Goal: Task Accomplishment & Management: Manage account settings

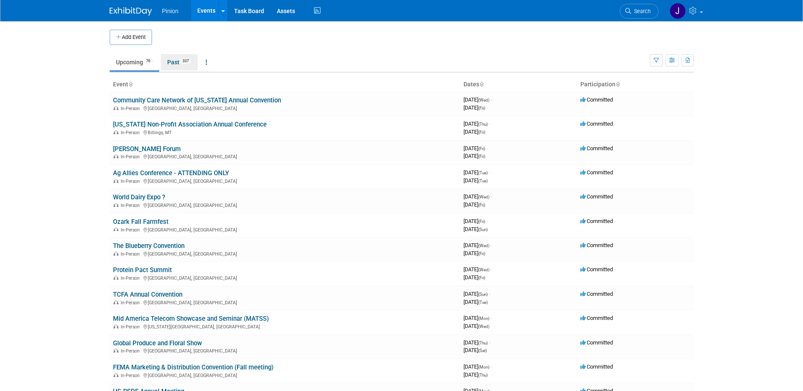
click at [174, 59] on link "Past 337" at bounding box center [179, 62] width 37 height 16
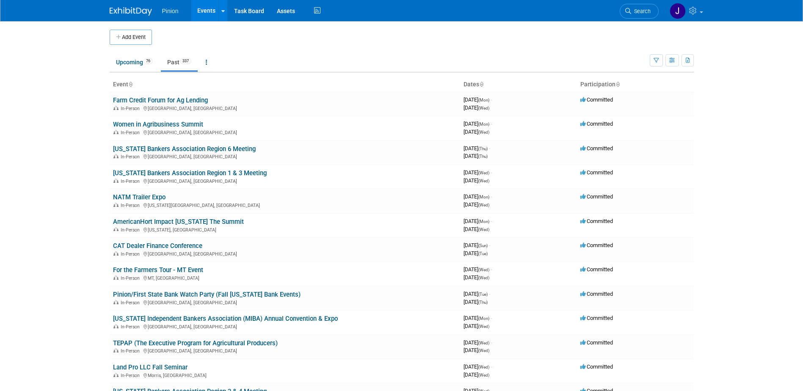
click at [132, 82] on icon at bounding box center [130, 85] width 4 height 6
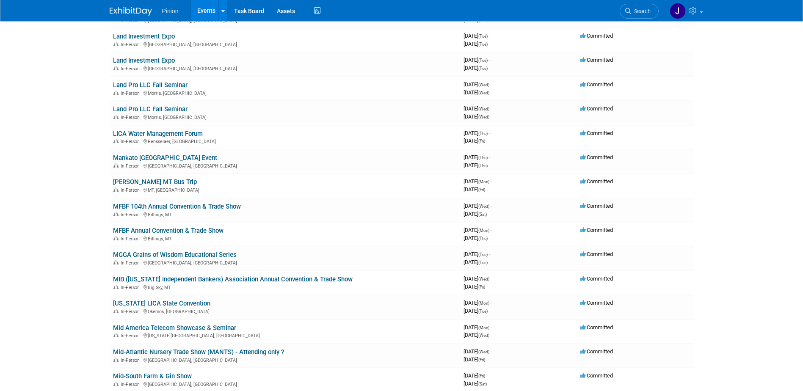
scroll to position [4547, 0]
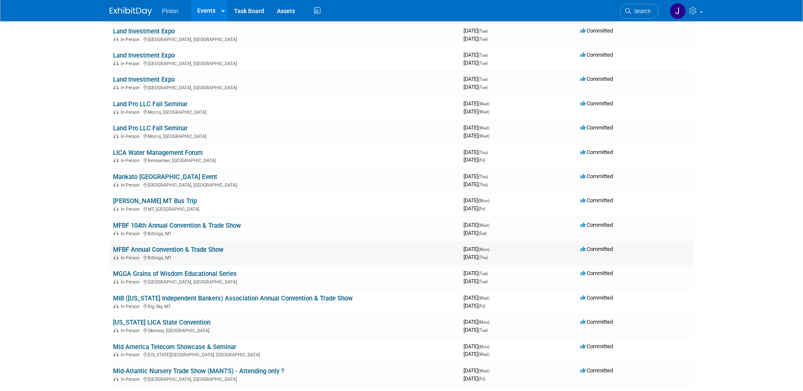
click at [180, 249] on link "MFBF Annual Convention & Trade Show" at bounding box center [168, 250] width 111 height 8
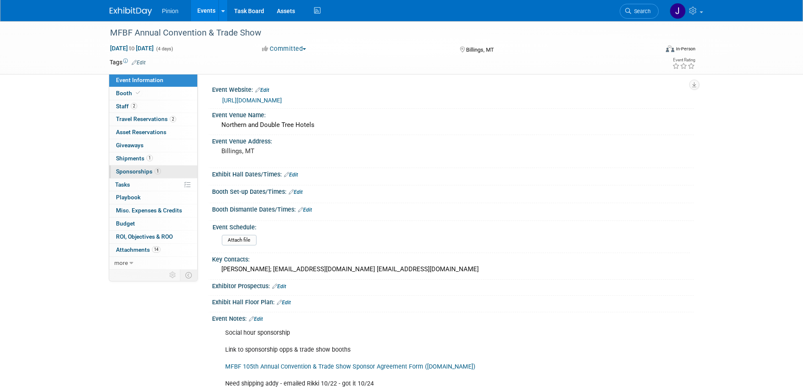
click at [128, 170] on span "Sponsorships 1" at bounding box center [138, 171] width 45 height 7
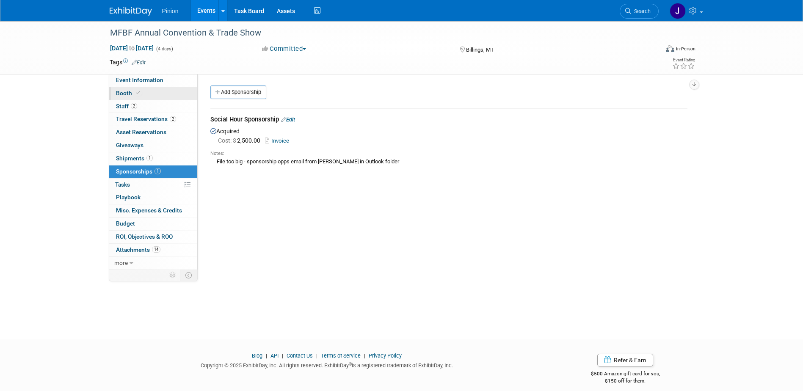
click at [129, 95] on span "Booth" at bounding box center [129, 93] width 26 height 7
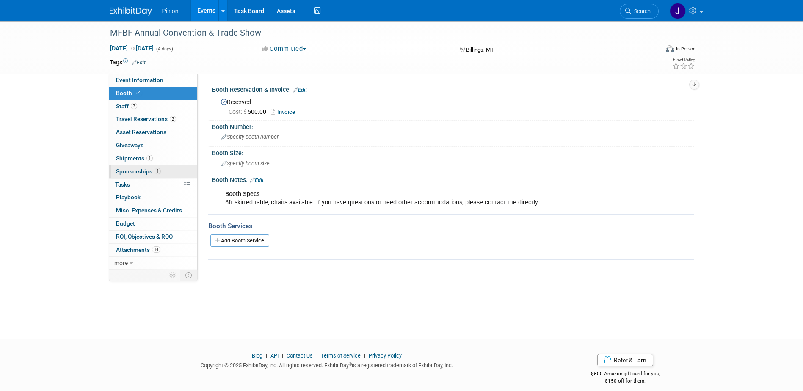
click at [137, 171] on span "Sponsorships 1" at bounding box center [138, 171] width 45 height 7
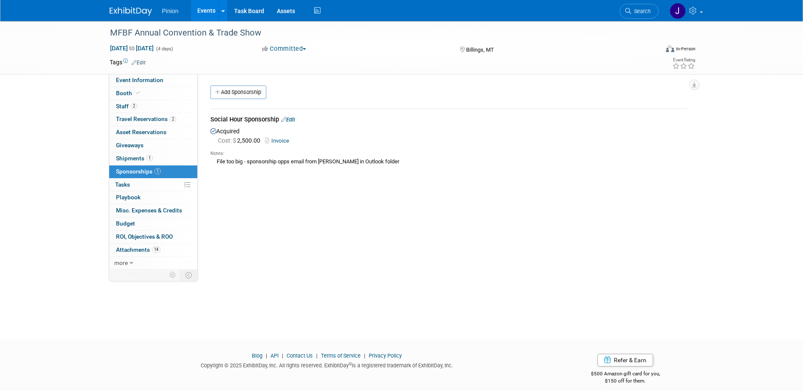
click at [121, 14] on img at bounding box center [131, 11] width 42 height 8
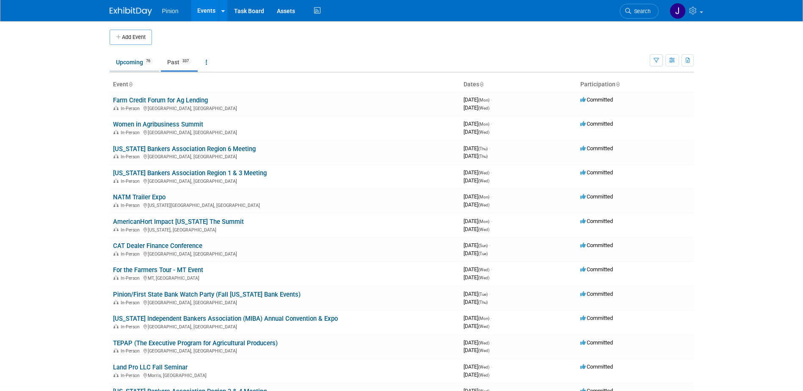
click at [141, 59] on link "Upcoming 76" at bounding box center [135, 62] width 50 height 16
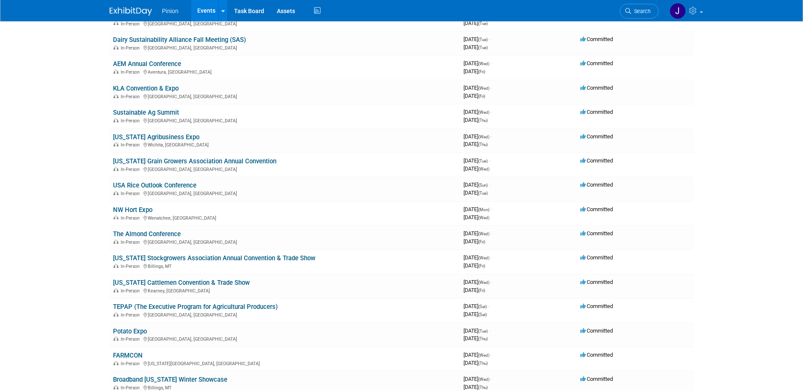
scroll to position [606, 0]
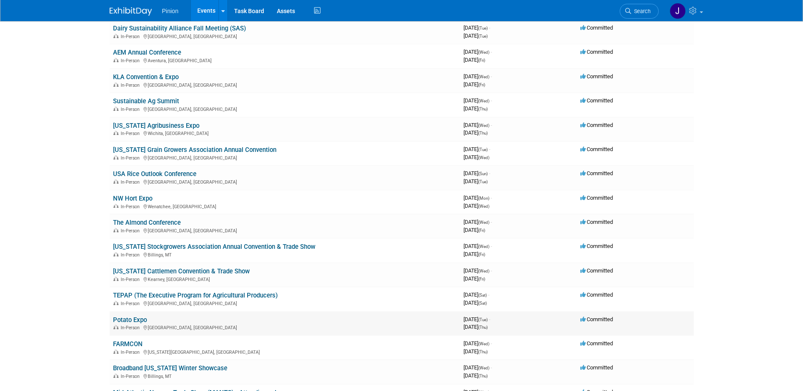
click at [129, 321] on link "Potato Expo" at bounding box center [130, 320] width 34 height 8
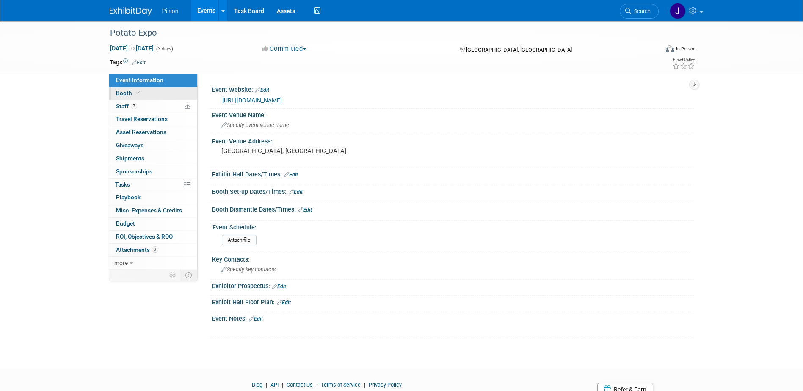
click at [129, 94] on span "Booth" at bounding box center [129, 93] width 26 height 7
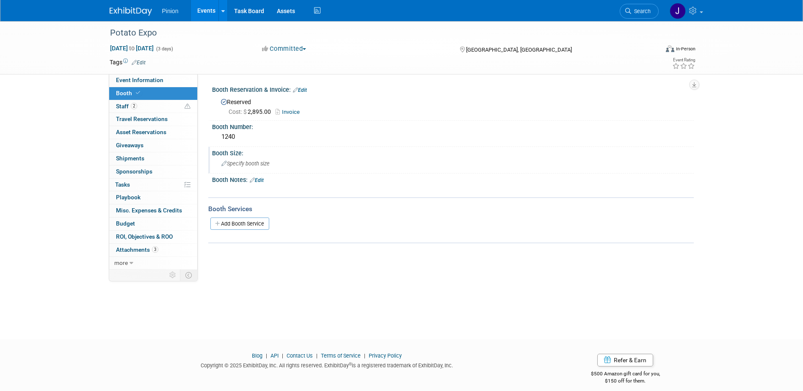
click at [244, 163] on span "Specify booth size" at bounding box center [245, 163] width 48 height 6
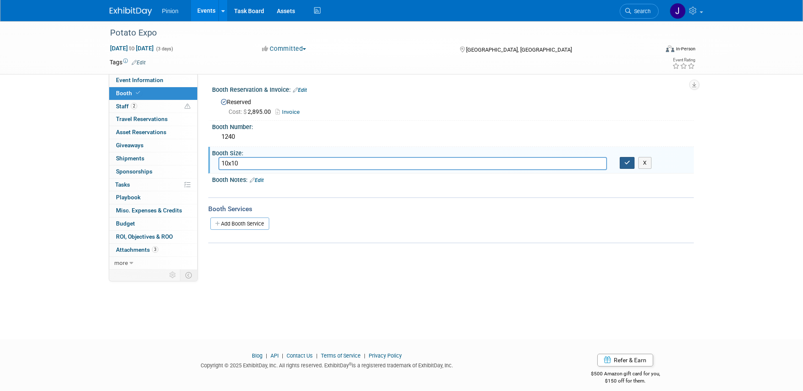
type input "10x10"
click at [629, 163] on icon "button" at bounding box center [628, 163] width 6 height 6
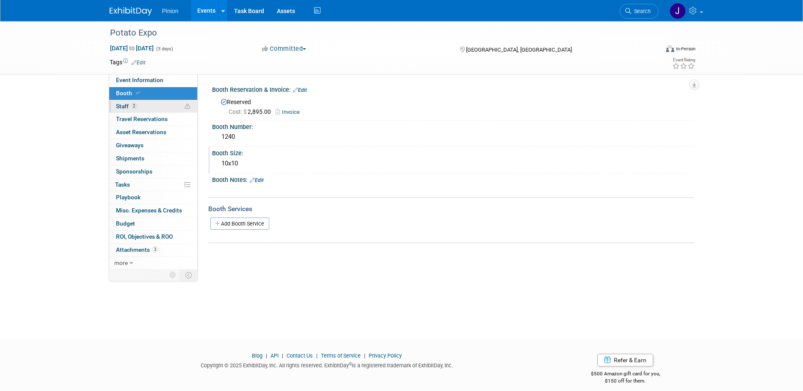
click at [126, 102] on link "2 Staff 2" at bounding box center [153, 106] width 88 height 13
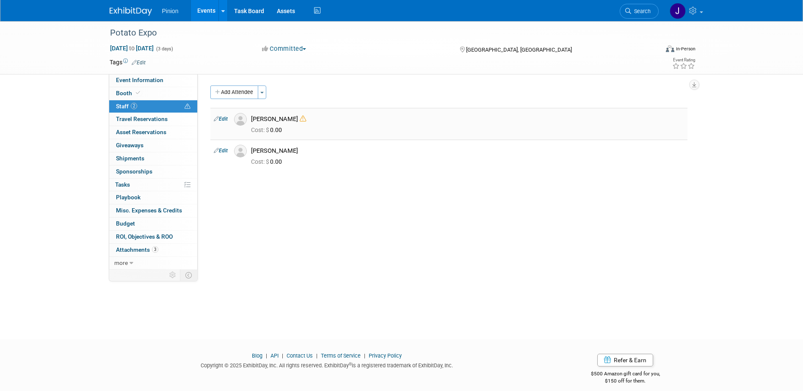
click at [227, 118] on link "Edit" at bounding box center [221, 119] width 14 height 6
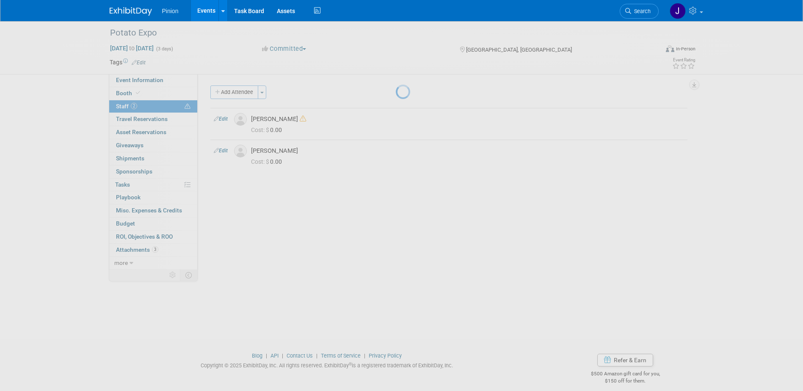
select select "bf201811-f4bb-4699-a353-5630baf536e0"
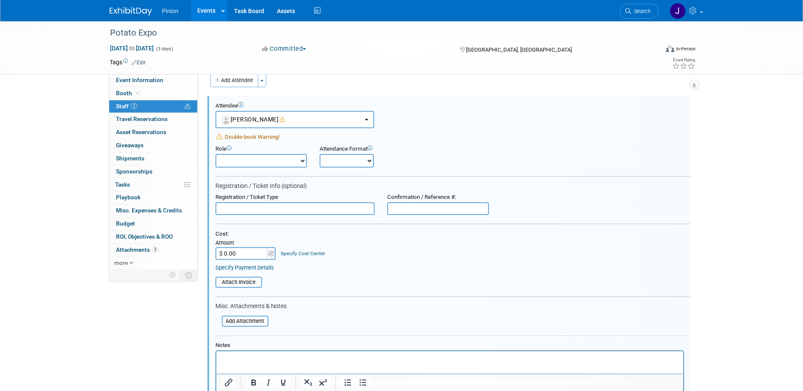
click at [250, 160] on select "Booth Staff Client Guest Demonstrator Host Planner Presenter Sales Representati…" at bounding box center [261, 161] width 91 height 14
click at [313, 142] on div "Role Booth Staff Client Guest Demonstrator Host Planner Onsite" at bounding box center [453, 154] width 488 height 26
click at [238, 212] on input "text" at bounding box center [295, 208] width 159 height 13
click at [251, 163] on select "Booth Staff Client Guest Demonstrator Host Planner Presenter Sales Representati…" at bounding box center [261, 161] width 91 height 14
click at [251, 162] on select "Booth Staff Client Guest Demonstrator Host Planner Presenter Sales Representati…" at bounding box center [261, 161] width 91 height 14
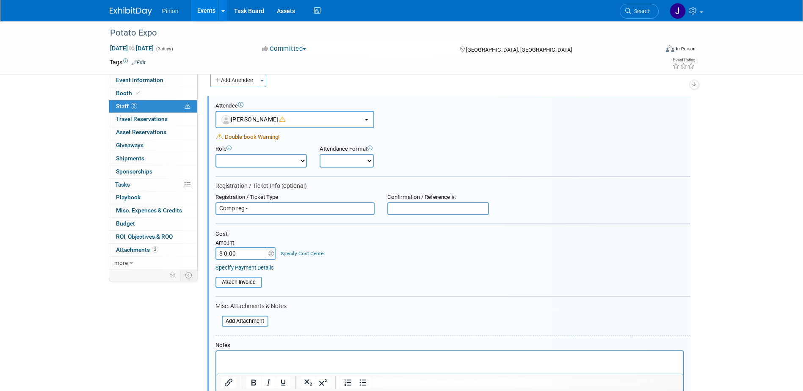
click at [261, 213] on input "Comp reg -" at bounding box center [295, 208] width 159 height 13
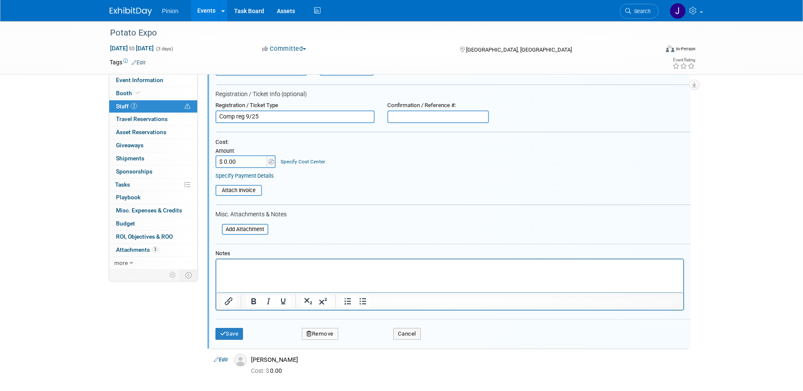
scroll to position [106, 0]
type input "Comp reg 9/25"
click at [236, 333] on button "Save" at bounding box center [230, 332] width 28 height 12
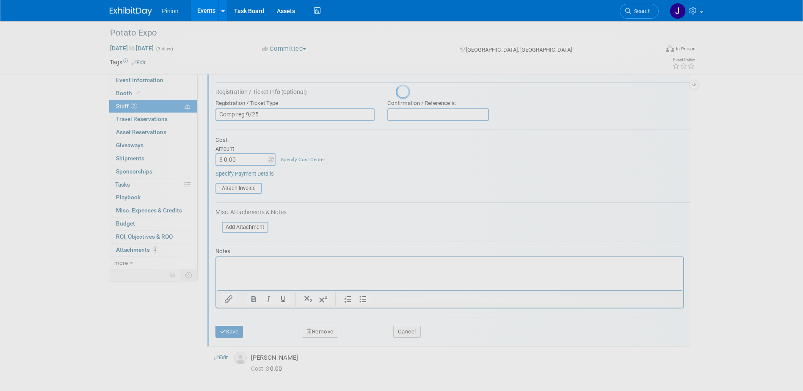
scroll to position [8, 0]
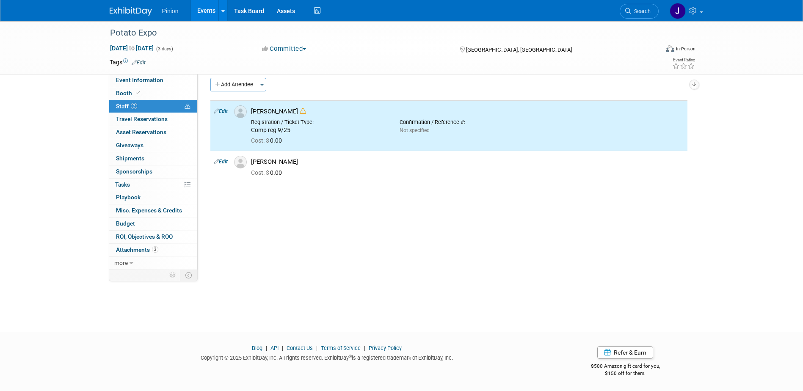
click at [135, 10] on img at bounding box center [131, 11] width 42 height 8
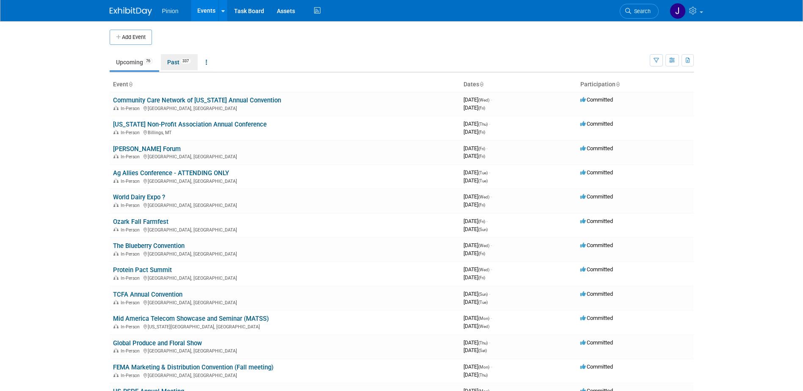
click at [173, 62] on link "Past 337" at bounding box center [179, 62] width 37 height 16
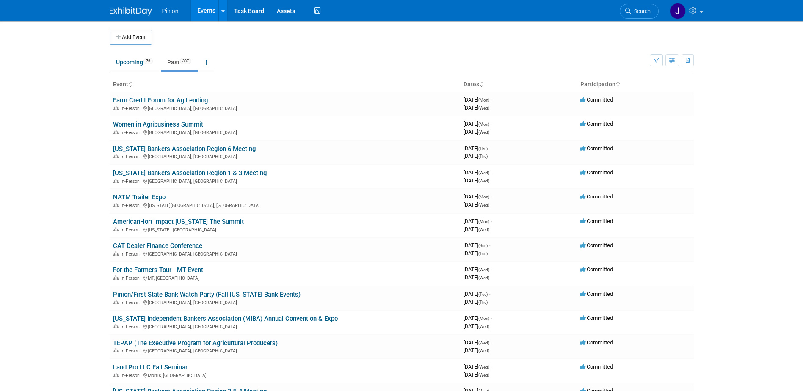
drag, startPoint x: 0, startPoint y: 0, endPoint x: 130, endPoint y: 85, distance: 155.4
click at [130, 85] on icon at bounding box center [130, 85] width 4 height 6
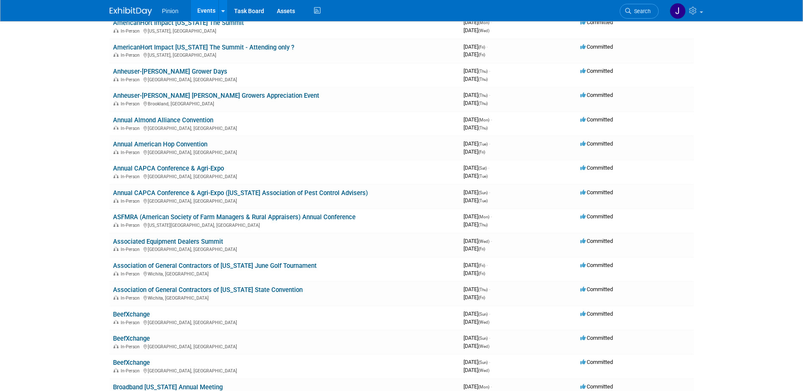
scroll to position [917, 0]
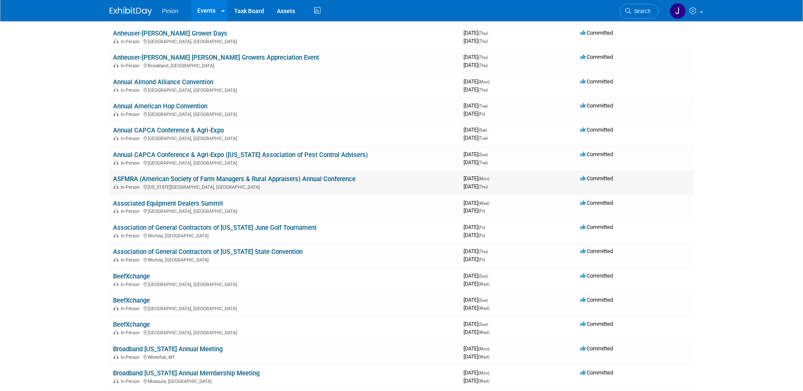
click at [179, 179] on link "ASFMRA (American Society of Farm Managers & Rural Appraisers) Annual Conference" at bounding box center [234, 179] width 243 height 8
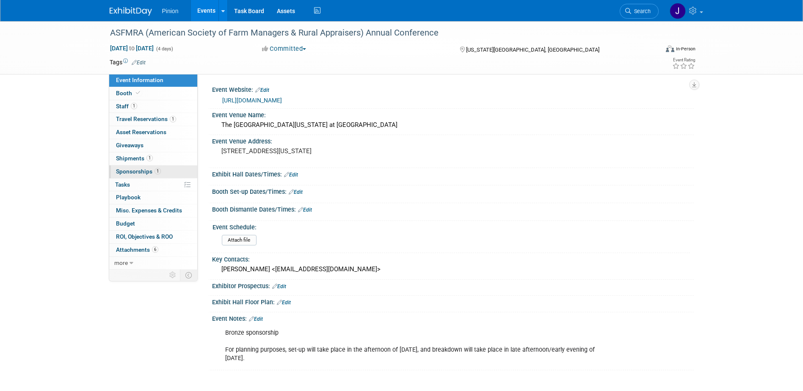
click at [136, 171] on span "Sponsorships 1" at bounding box center [138, 171] width 45 height 7
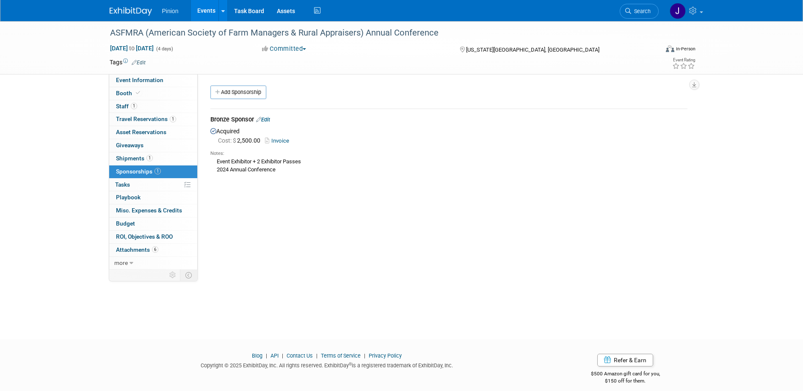
click at [131, 8] on img at bounding box center [131, 11] width 42 height 8
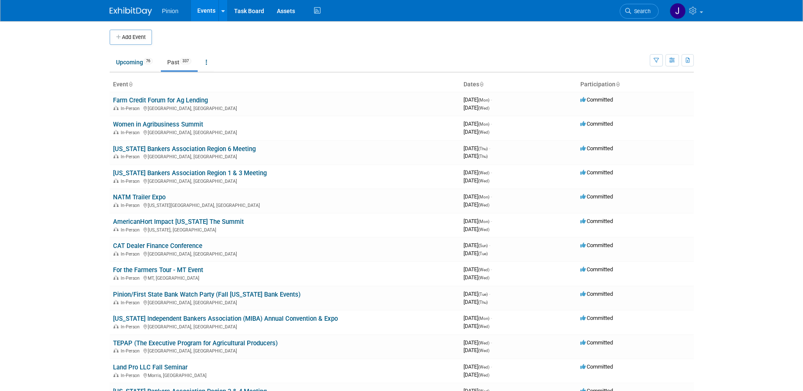
click at [131, 84] on icon at bounding box center [130, 85] width 4 height 6
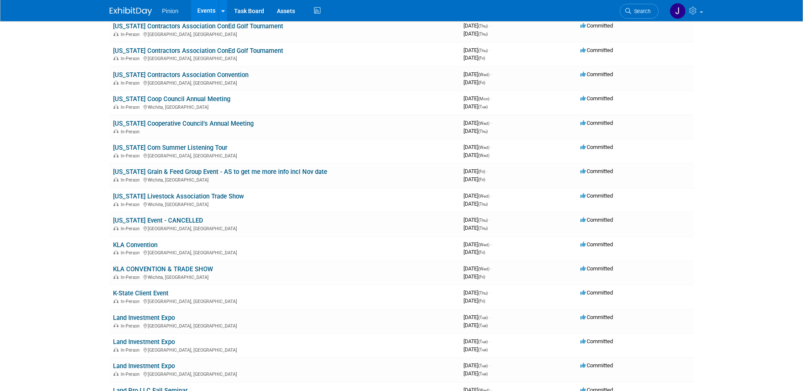
scroll to position [4289, 0]
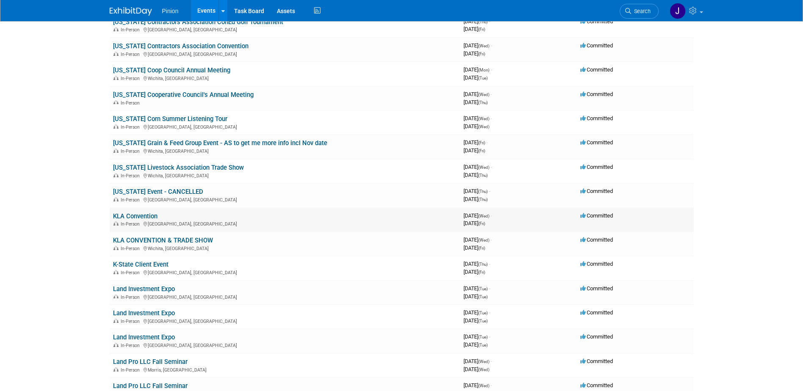
click at [129, 216] on link "KLA Convention" at bounding box center [135, 217] width 44 height 8
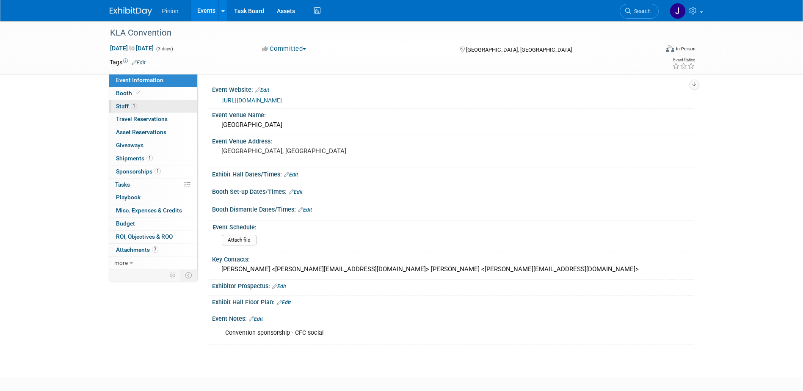
click at [119, 109] on span "Staff 1" at bounding box center [126, 106] width 21 height 7
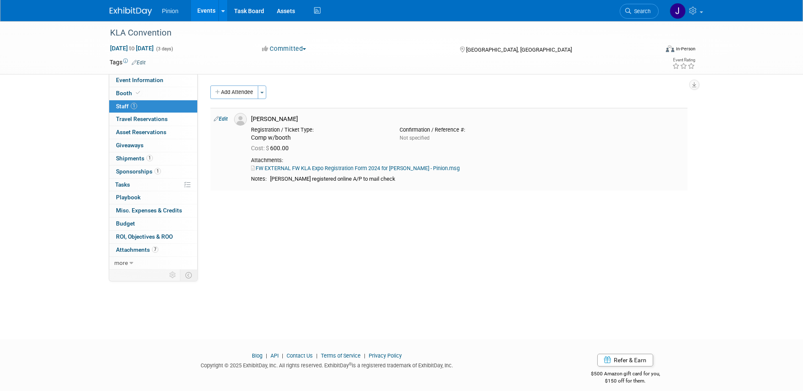
click at [319, 169] on link "FW EXTERNAL FW KLA Expo Registration Form 2024 for Sam - Pinion.msg" at bounding box center [355, 168] width 209 height 6
click at [131, 12] on img at bounding box center [131, 11] width 42 height 8
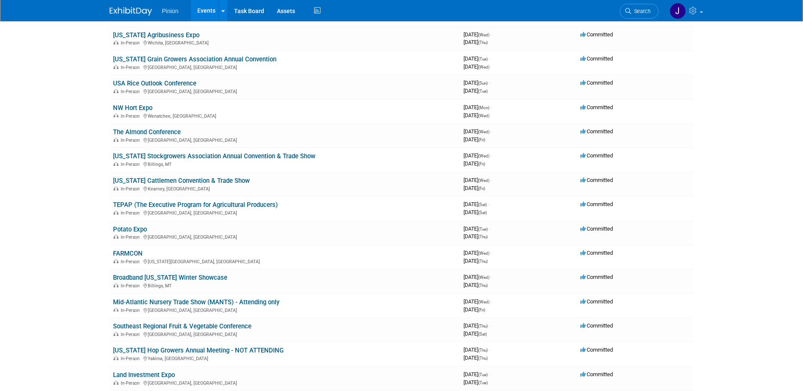
scroll to position [716, 0]
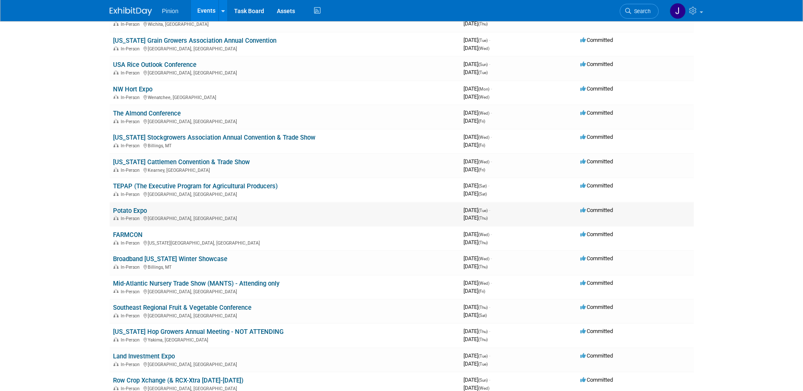
click at [127, 210] on link "Potato Expo" at bounding box center [130, 211] width 34 height 8
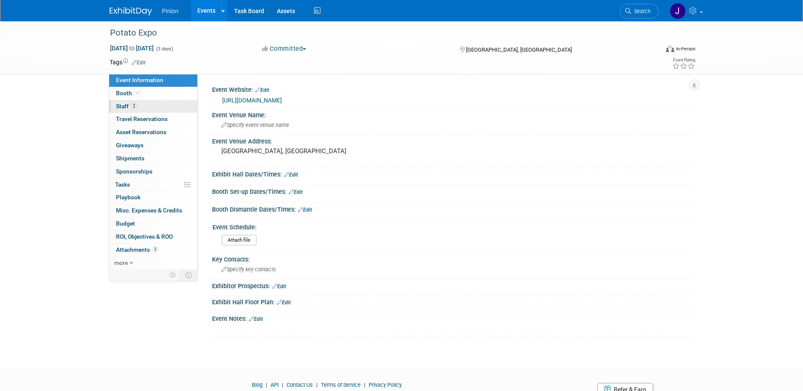
click at [121, 107] on span "Staff 2" at bounding box center [126, 106] width 21 height 7
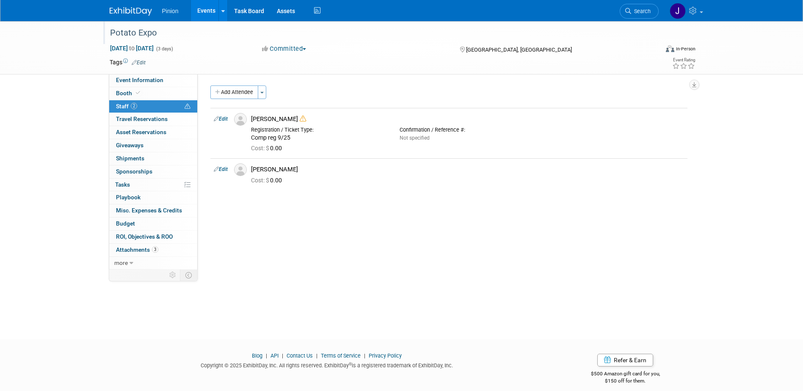
click at [124, 34] on div "Potato Expo" at bounding box center [376, 32] width 539 height 15
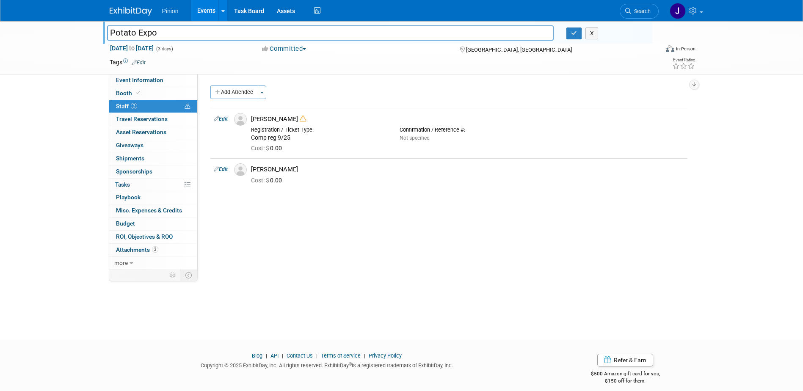
click at [125, 17] on div "Pinion Events Add Event Bulk Upload Events Shareable Event Boards Recently View…" at bounding box center [402, 10] width 584 height 21
click at [126, 11] on img at bounding box center [131, 11] width 42 height 8
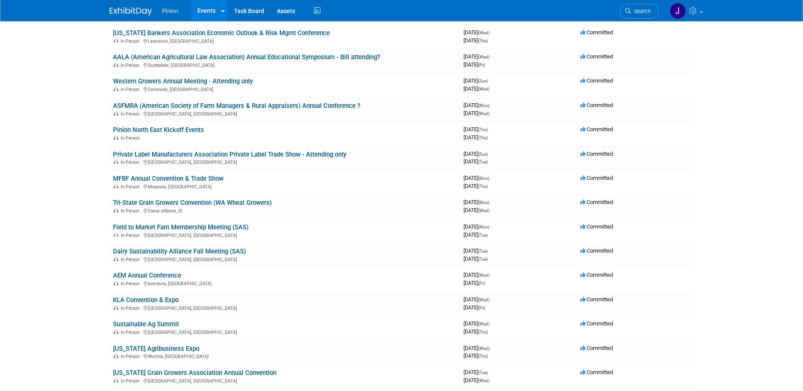
scroll to position [390, 0]
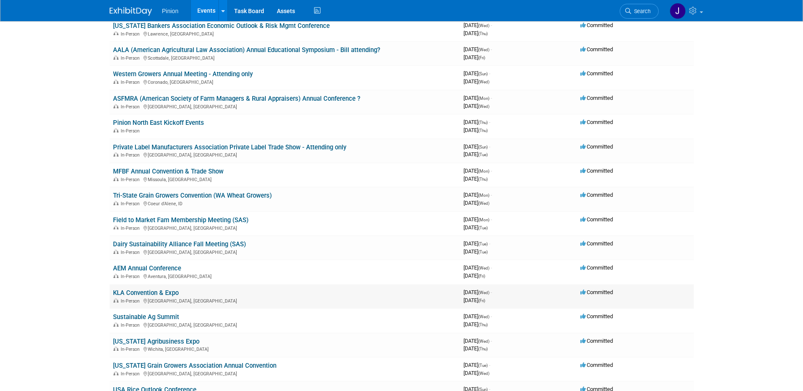
click at [163, 292] on link "KLA Convention & Expo" at bounding box center [146, 293] width 66 height 8
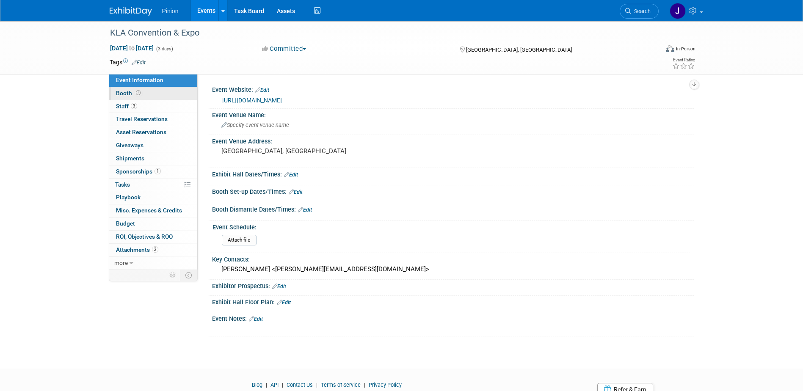
click at [126, 94] on span "Booth" at bounding box center [129, 93] width 26 height 7
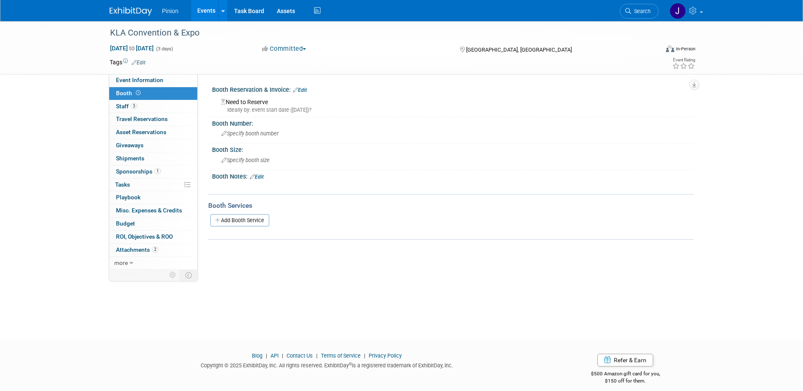
click at [264, 177] on link "Edit" at bounding box center [257, 177] width 14 height 6
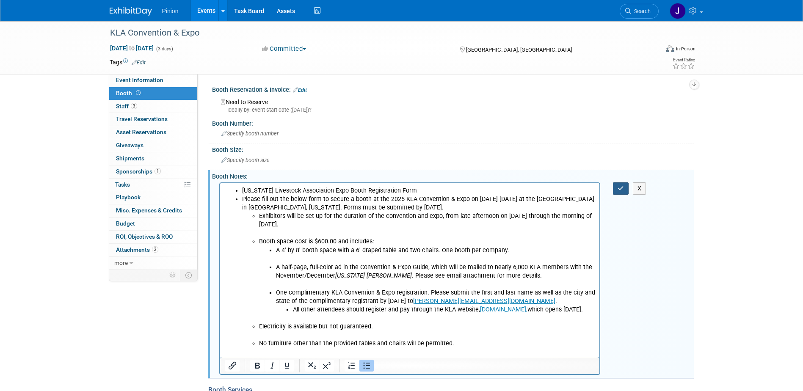
click at [619, 188] on icon "button" at bounding box center [621, 188] width 6 height 6
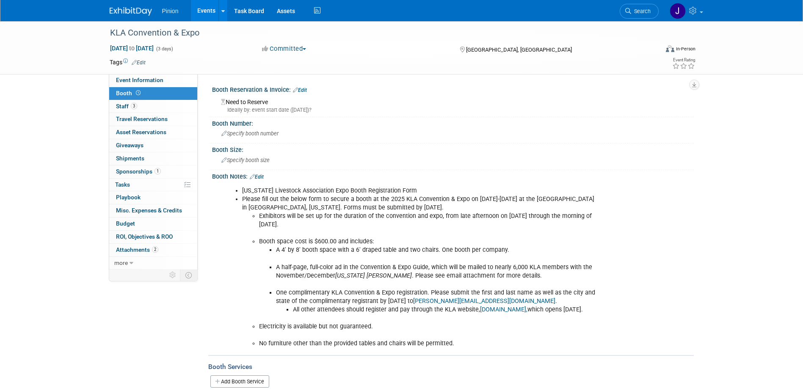
click at [305, 88] on link "Edit" at bounding box center [300, 90] width 14 height 6
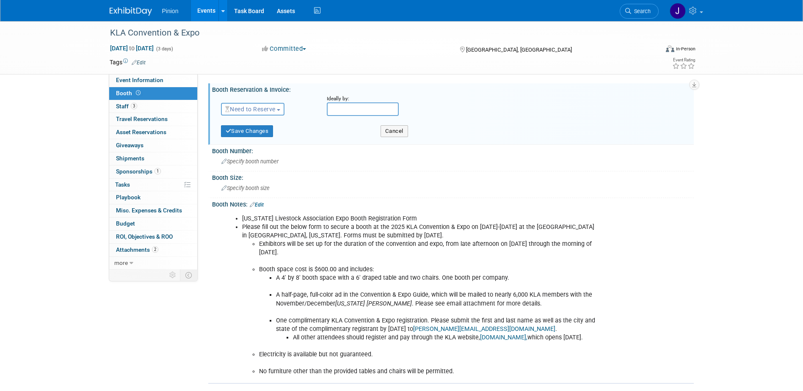
click at [270, 110] on span "Need to Reserve" at bounding box center [250, 109] width 50 height 7
click at [254, 134] on link "Reserved" at bounding box center [266, 136] width 91 height 12
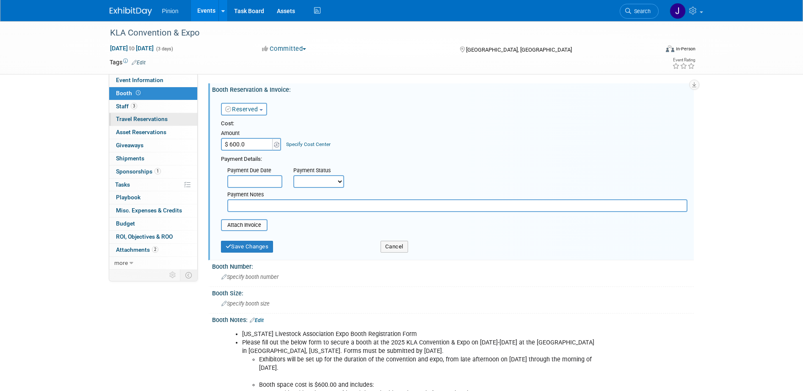
type input "$ 600.00"
click at [243, 247] on button "Save Changes" at bounding box center [247, 247] width 53 height 12
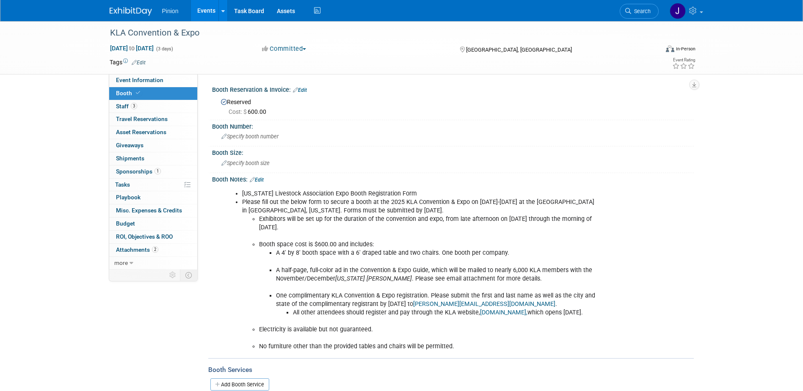
click at [263, 177] on link "Edit" at bounding box center [257, 180] width 14 height 6
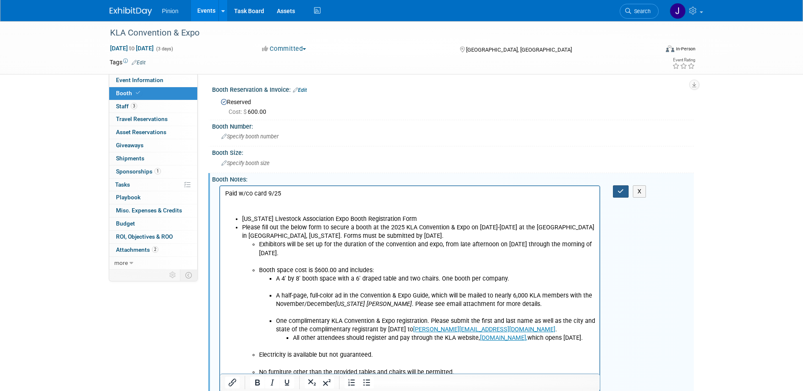
click at [624, 191] on icon "button" at bounding box center [621, 191] width 6 height 6
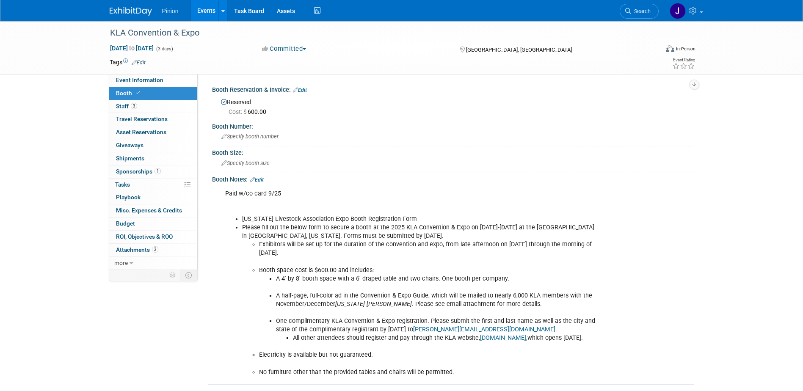
drag, startPoint x: 802, startPoint y: 141, endPoint x: 803, endPoint y: 166, distance: 24.6
click at [803, 166] on html "Pinion Events Add Event Bulk Upload Events Shareable Event Boards Recently View…" at bounding box center [401, 195] width 803 height 391
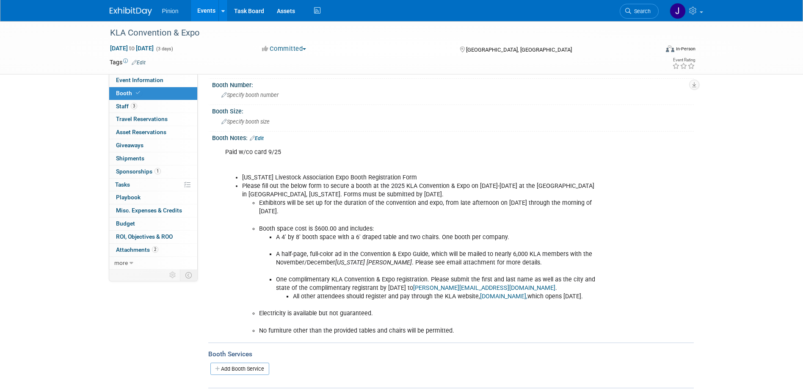
scroll to position [84, 0]
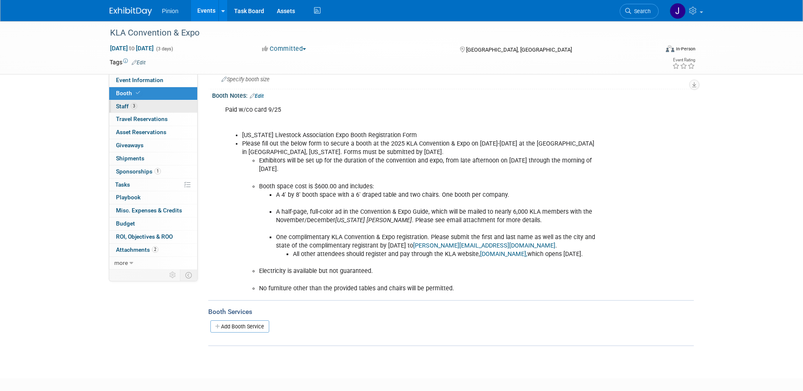
click at [122, 106] on span "Staff 3" at bounding box center [126, 106] width 21 height 7
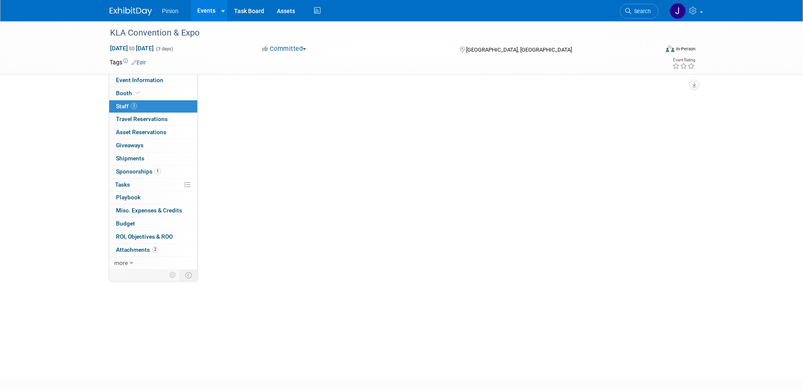
scroll to position [0, 0]
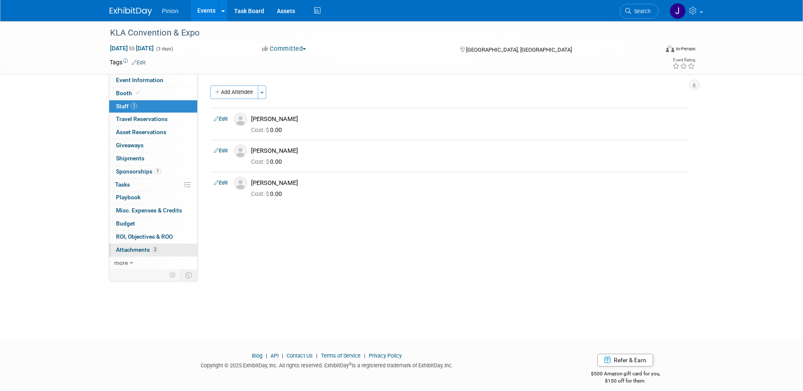
click at [138, 249] on span "Attachments 2" at bounding box center [137, 249] width 42 height 7
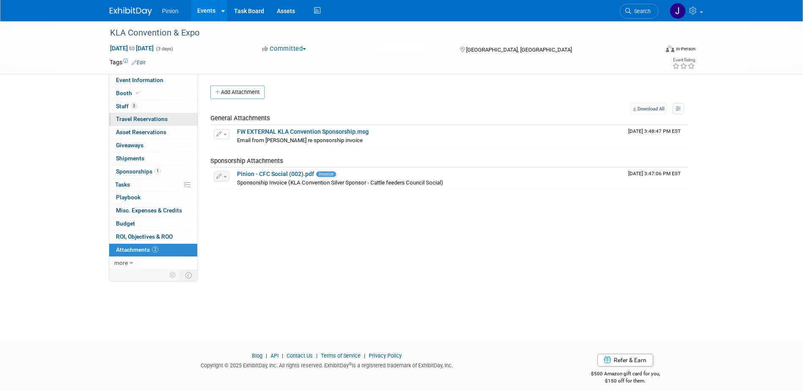
click at [137, 119] on span "Travel Reservations 0" at bounding box center [142, 119] width 52 height 7
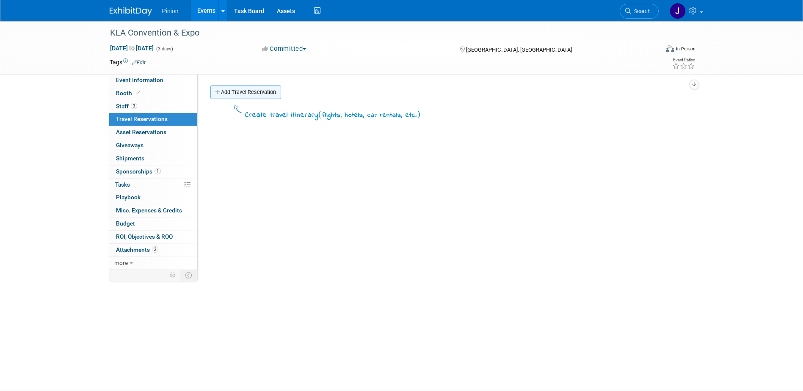
click at [219, 97] on link "Add Travel Reservation" at bounding box center [245, 93] width 71 height 14
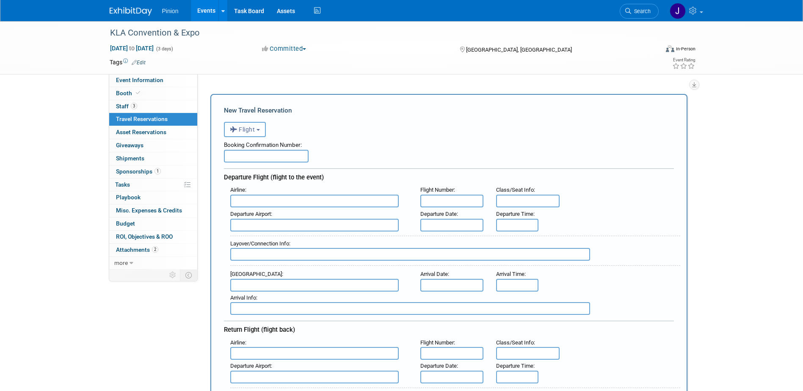
click at [239, 132] on span "Flight" at bounding box center [242, 129] width 25 height 7
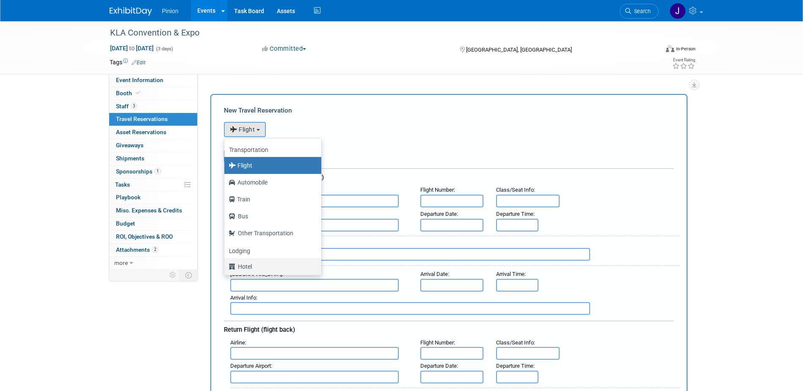
click at [249, 264] on label "Hotel" at bounding box center [271, 267] width 84 height 14
click at [226, 264] on input "Hotel" at bounding box center [223, 266] width 6 height 6
select select "6"
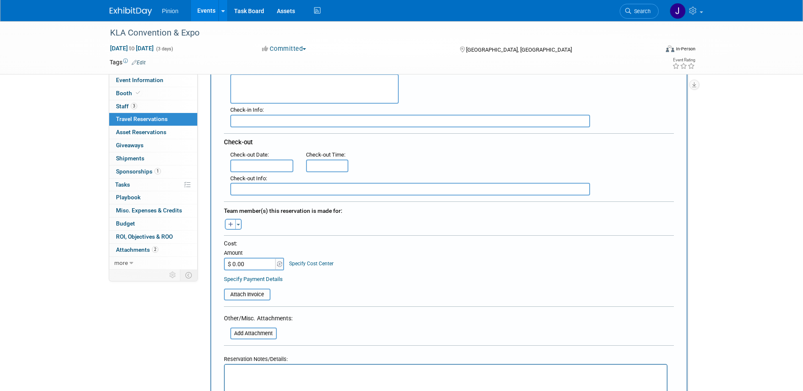
scroll to position [201, 0]
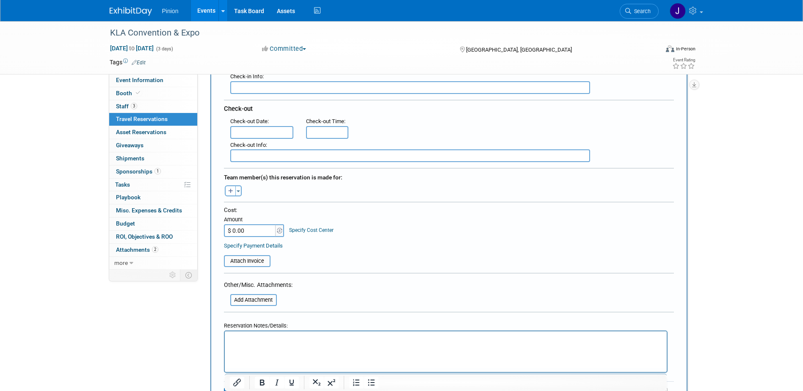
click at [276, 340] on p "Rich Text Area. Press ALT-0 for help." at bounding box center [445, 339] width 432 height 9
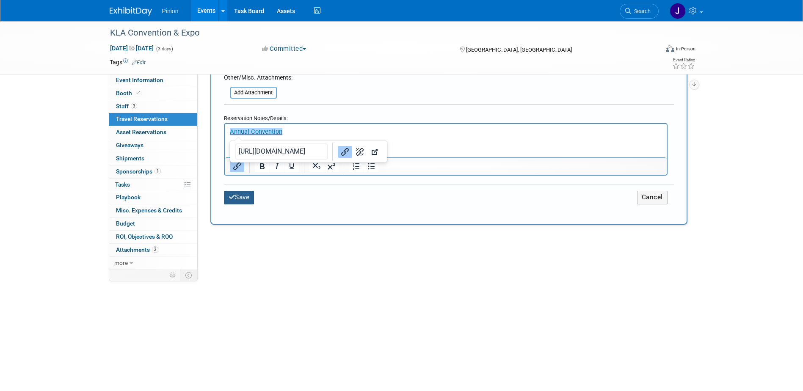
click at [251, 199] on button "Save" at bounding box center [239, 197] width 30 height 13
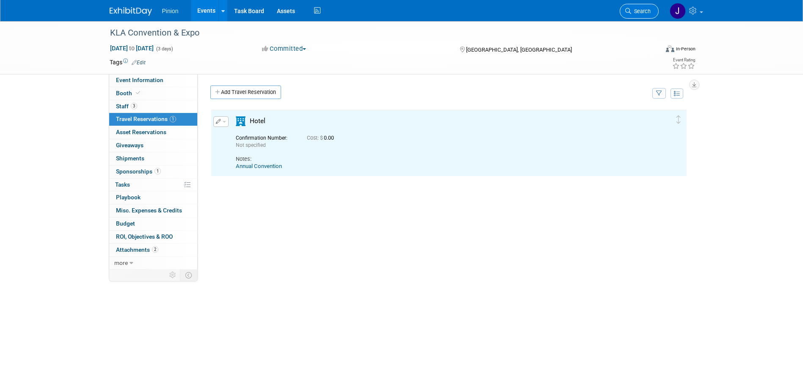
scroll to position [0, 0]
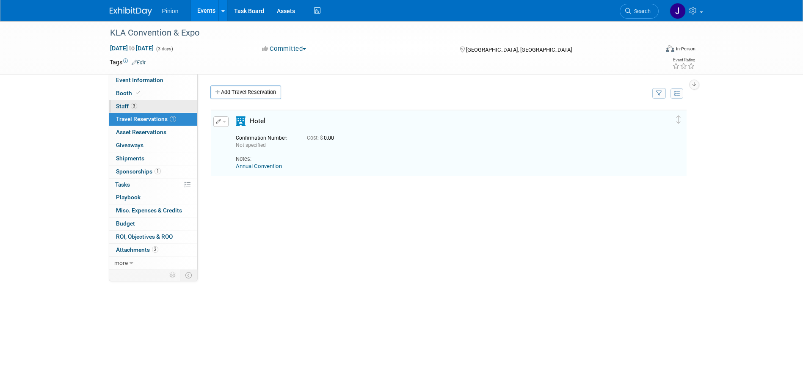
click at [132, 103] on span "3" at bounding box center [134, 106] width 6 height 6
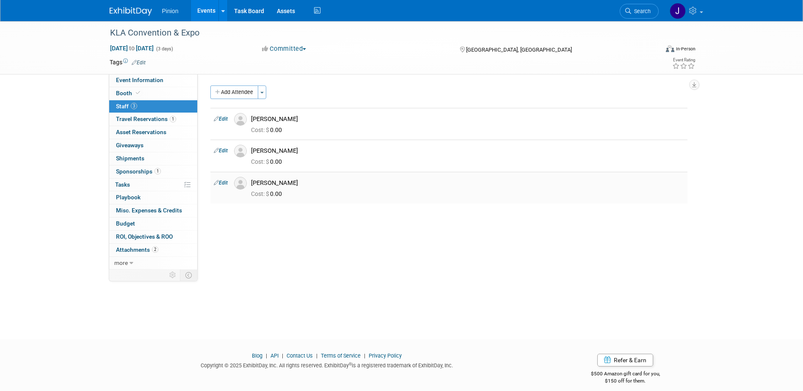
click at [222, 183] on link "Edit" at bounding box center [221, 183] width 14 height 6
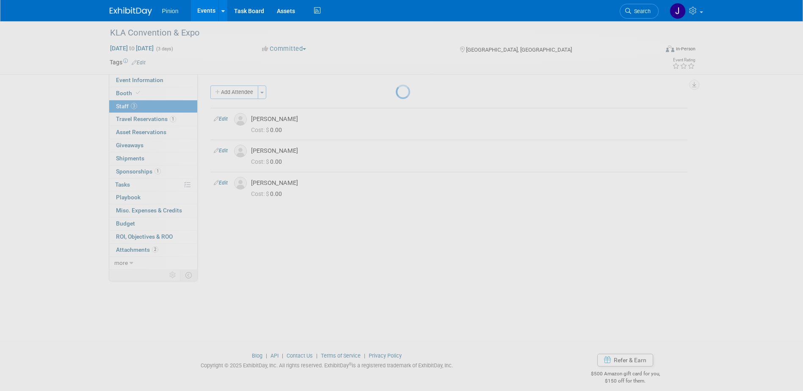
select select "01d77032-6338-44ca-8d8b-de251e6e5f53"
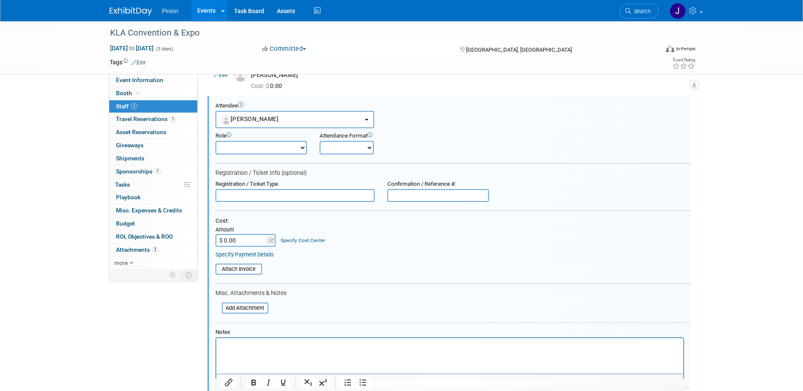
click at [255, 196] on input "text" at bounding box center [295, 195] width 159 height 13
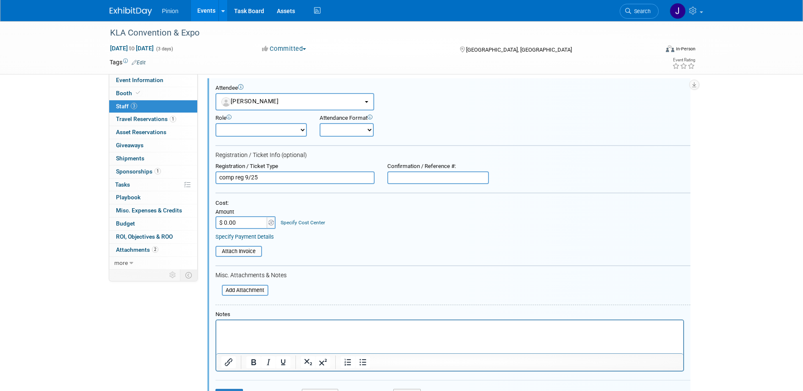
scroll to position [213, 0]
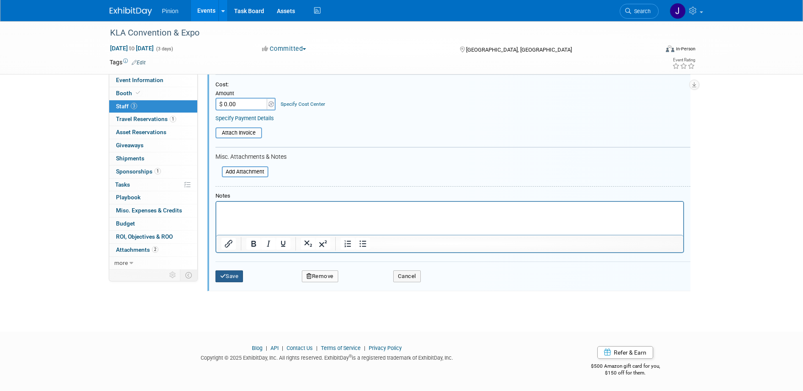
type input "comp reg 9/25"
click at [231, 277] on button "Save" at bounding box center [230, 277] width 28 height 12
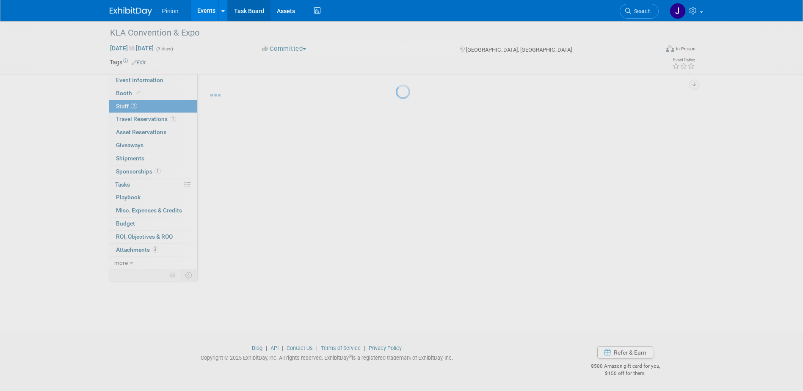
scroll to position [8, 0]
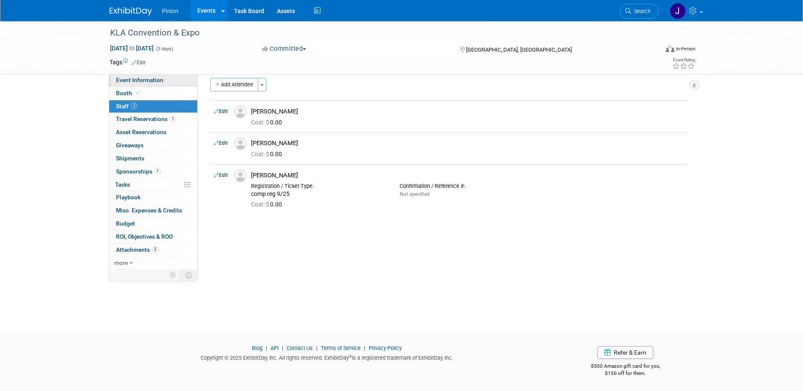
click at [155, 77] on span "Event Information" at bounding box center [139, 80] width 47 height 7
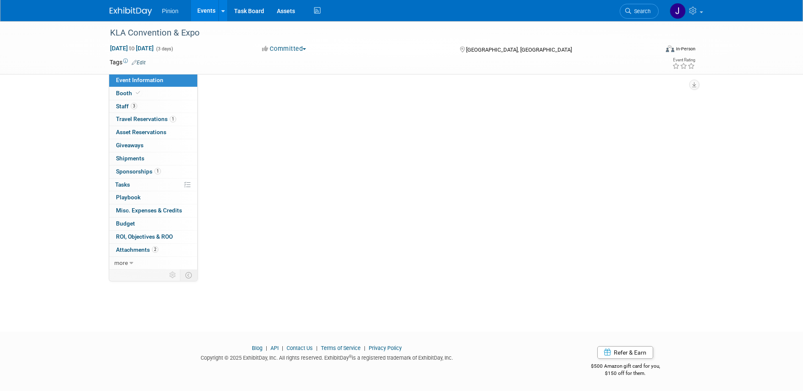
scroll to position [0, 0]
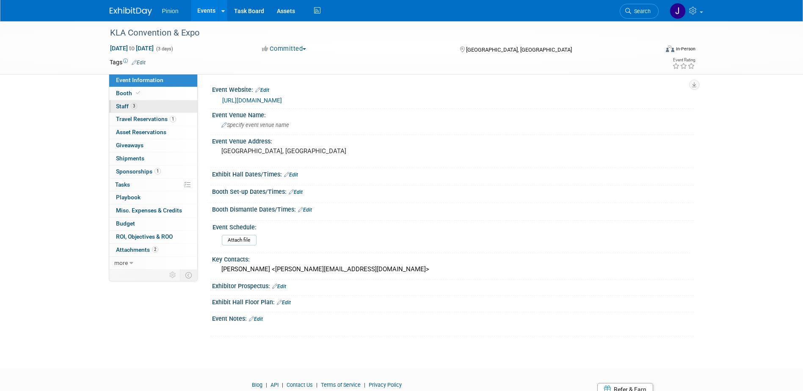
click at [131, 107] on span "3" at bounding box center [134, 106] width 6 height 6
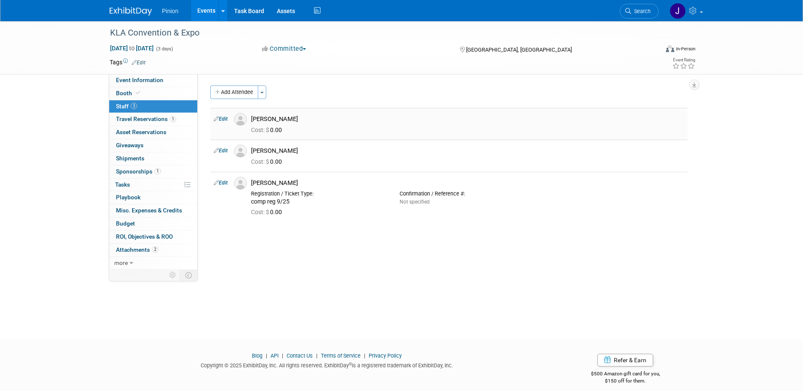
click at [224, 120] on link "Edit" at bounding box center [221, 119] width 14 height 6
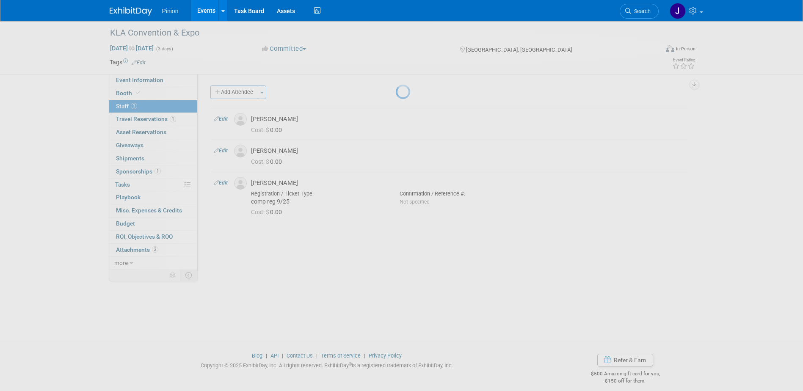
select select "eb6b4e6d-ae49-496e-8a46-01c56f93eb28"
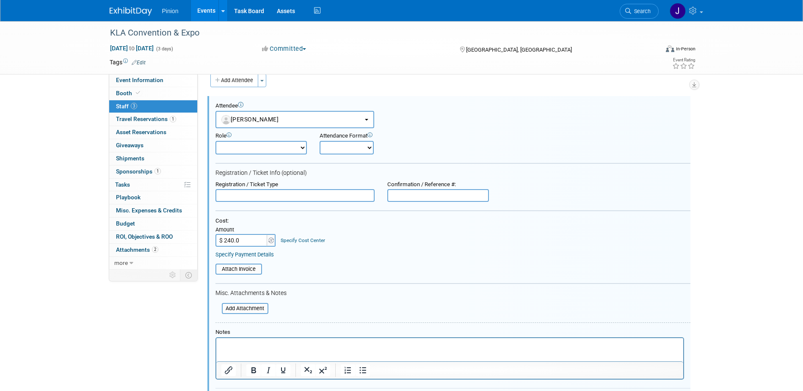
type input "$ 240.00"
click at [282, 350] on html at bounding box center [449, 344] width 467 height 12
click at [244, 198] on input "text" at bounding box center [295, 195] width 159 height 13
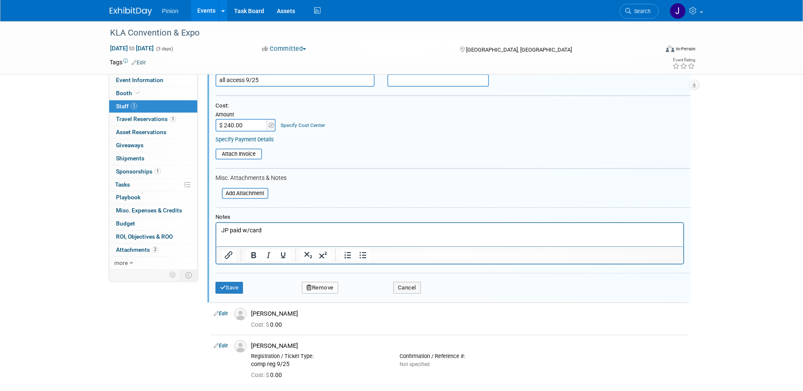
scroll to position [128, 0]
type input "all access 9/25"
click at [221, 285] on icon "submit" at bounding box center [223, 287] width 6 height 6
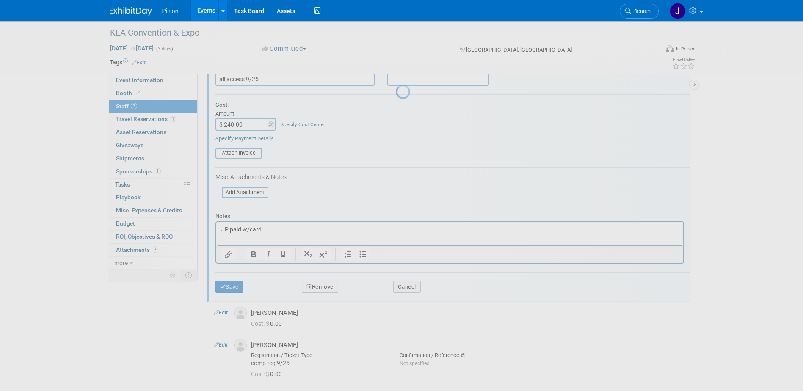
scroll to position [8, 0]
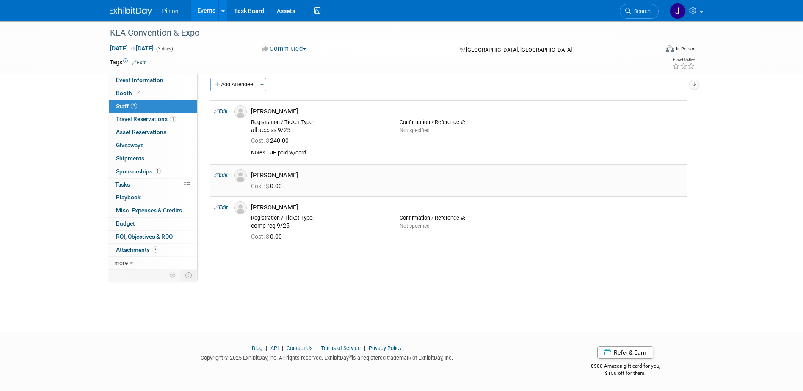
click at [221, 175] on link "Edit" at bounding box center [221, 175] width 14 height 6
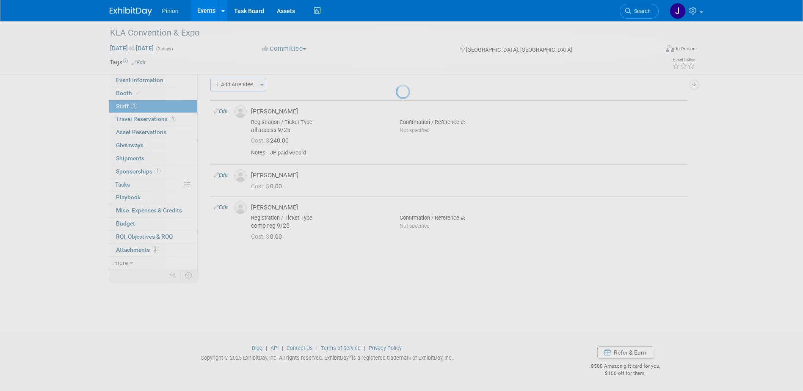
select select "ea3c10c3-33e5-420a-8621-7c9bf265906d"
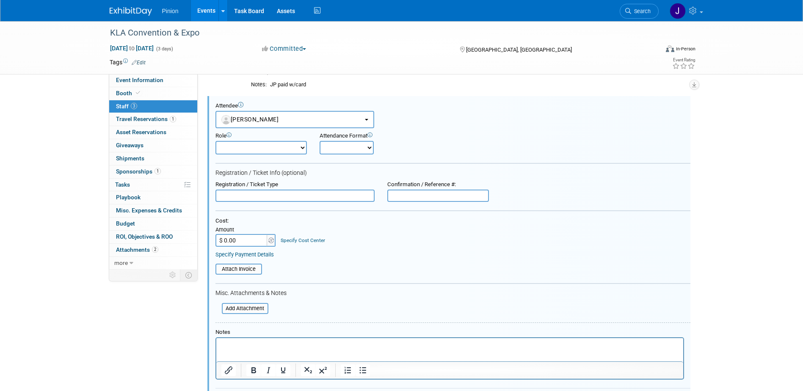
scroll to position [0, 0]
click at [264, 193] on input "text" at bounding box center [295, 196] width 159 height 13
type input "all access"
type input "$ 240.00"
click at [263, 350] on html at bounding box center [449, 344] width 467 height 12
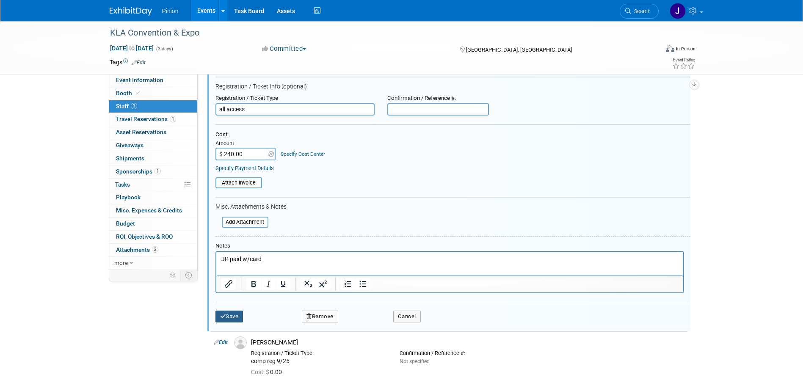
click at [232, 318] on button "Save" at bounding box center [230, 317] width 28 height 12
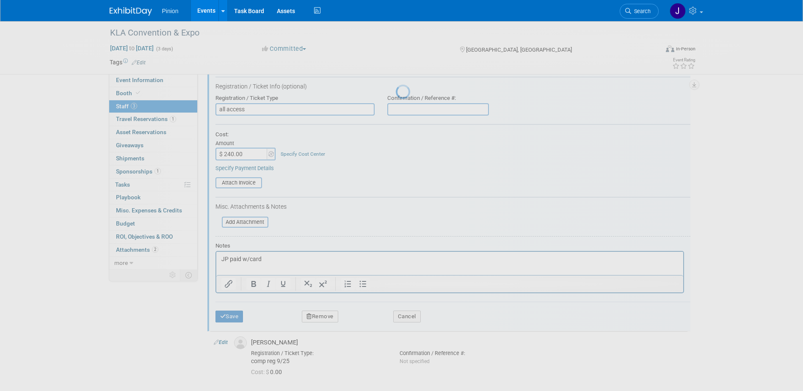
scroll to position [8, 0]
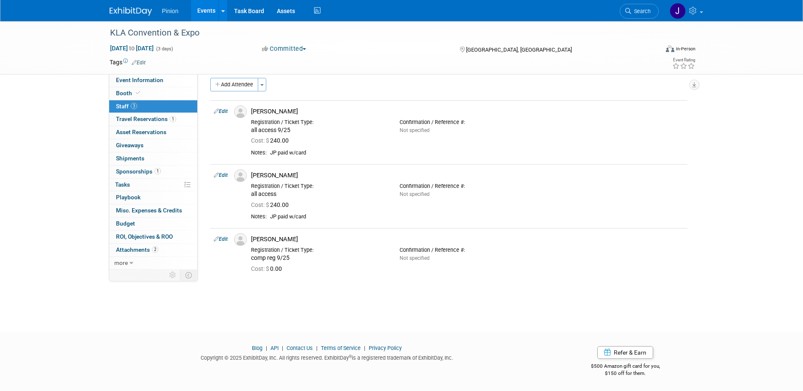
click at [121, 8] on img at bounding box center [131, 11] width 42 height 8
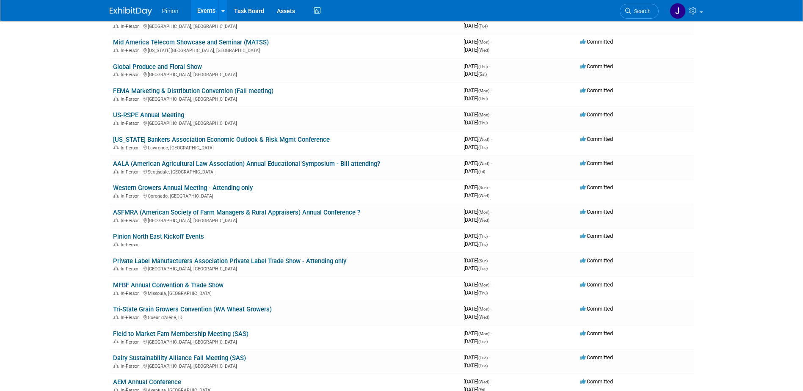
scroll to position [279, 0]
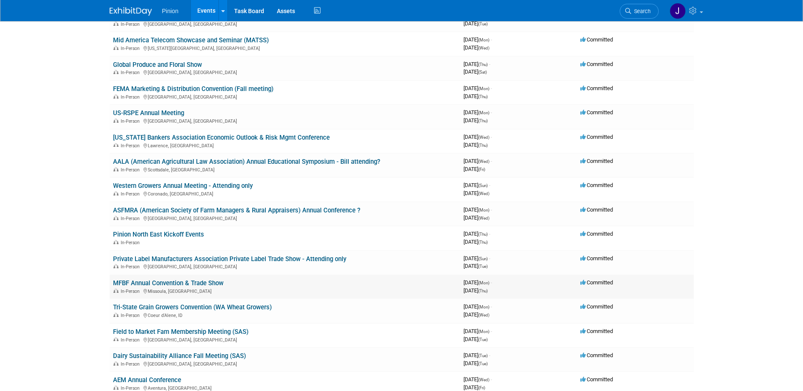
click at [195, 283] on link "MFBF Annual Convention & Trade Show" at bounding box center [168, 283] width 111 height 8
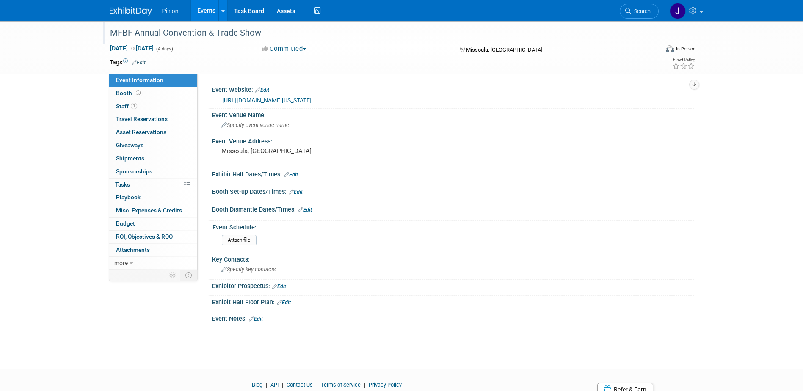
click at [268, 36] on div "MFBF Annual Convention & Trade Show" at bounding box center [376, 32] width 539 height 15
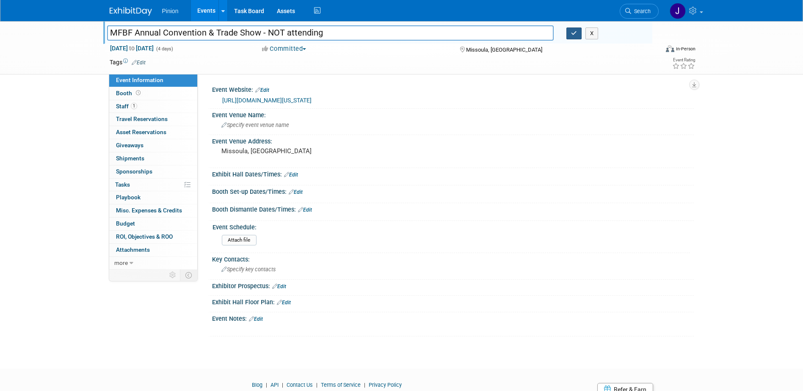
type input "MFBF Annual Convention & Trade Show - NOT attending"
click at [577, 30] on icon "button" at bounding box center [574, 33] width 6 height 6
